Goal: Task Accomplishment & Management: Use online tool/utility

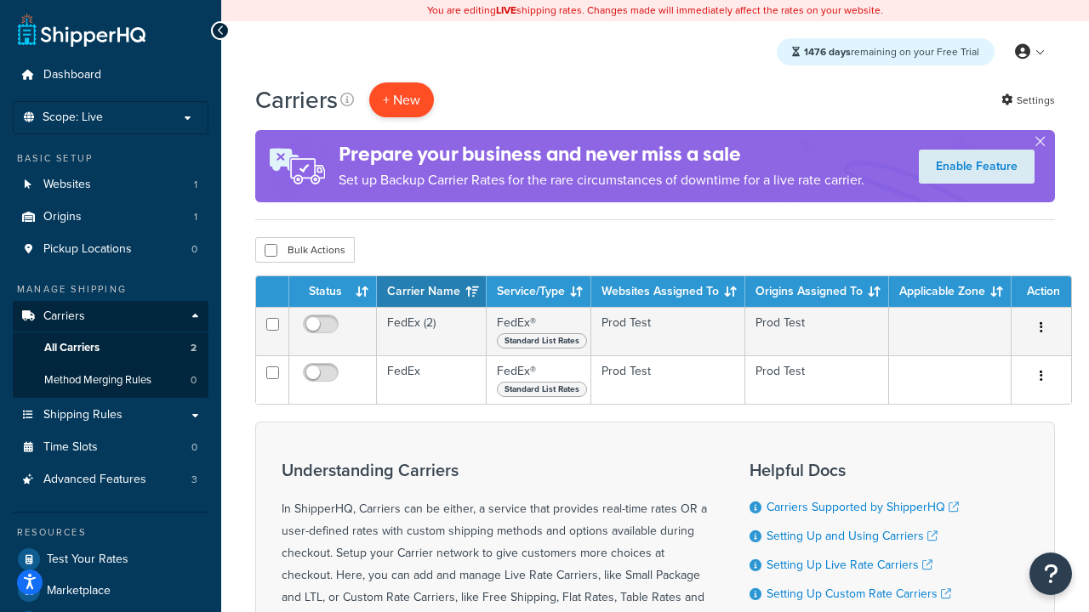
click at [401, 100] on button "+ New" at bounding box center [401, 99] width 65 height 35
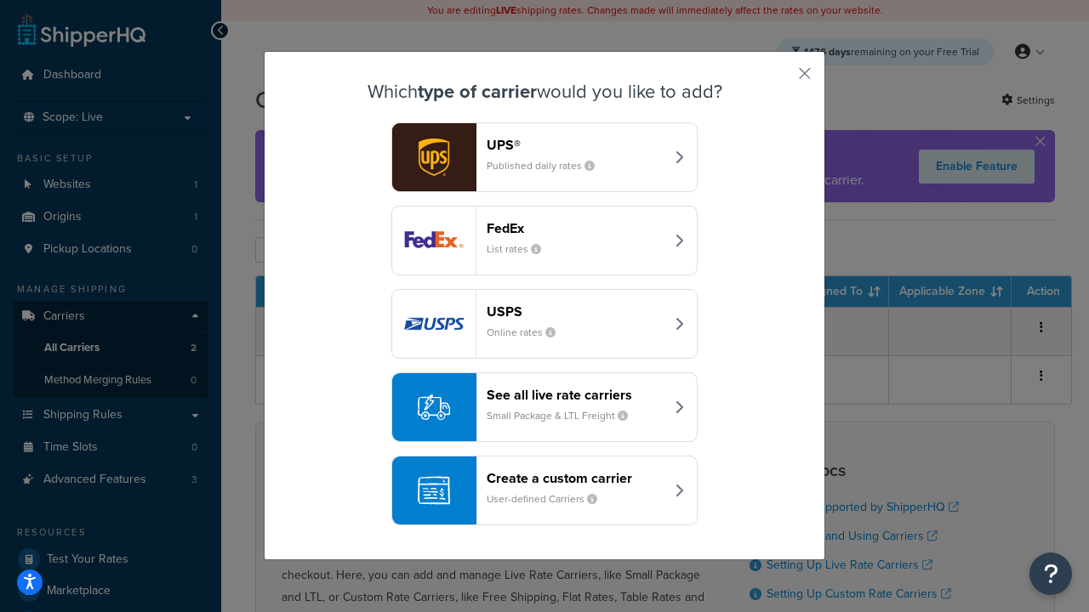
click at [544, 242] on small "List rates" at bounding box center [520, 249] width 68 height 15
